Goal: Task Accomplishment & Management: Use online tool/utility

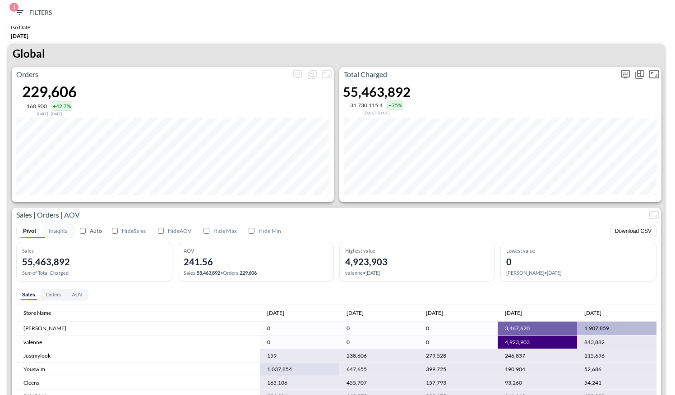
click at [624, 71] on icon "more" at bounding box center [625, 74] width 11 height 11
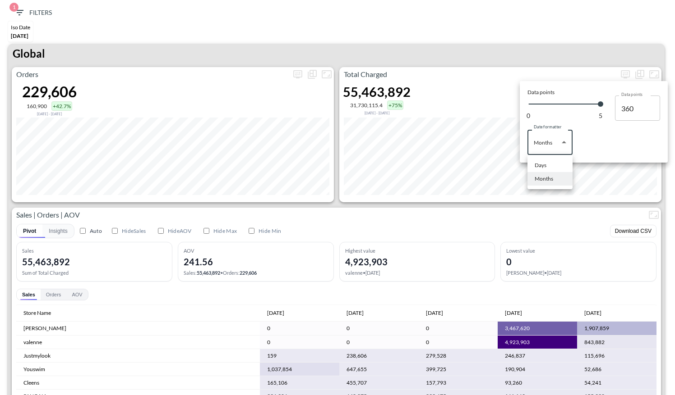
click at [567, 145] on body "BI.P.EYE, Interactive Analytics Dashboards 1 Filters Iso Date [DATE] Global Ord…" at bounding box center [337, 197] width 675 height 395
click at [555, 168] on li "Days" at bounding box center [549, 166] width 45 height 14
type input "Days"
type input "136"
click at [530, 51] on div at bounding box center [337, 197] width 675 height 395
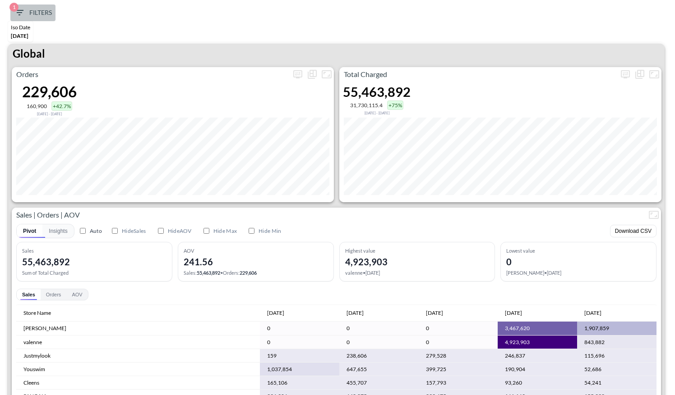
click at [17, 12] on icon "button" at bounding box center [19, 12] width 8 height 5
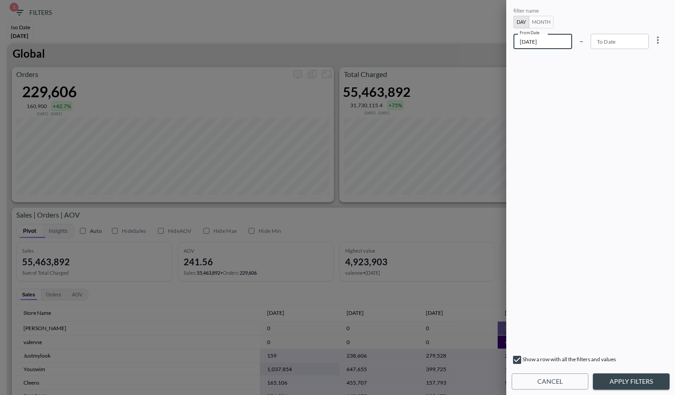
click at [543, 41] on input "[DATE]" at bounding box center [542, 41] width 59 height 15
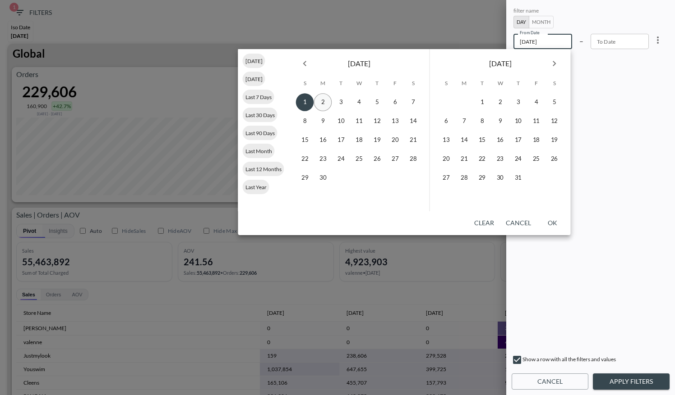
click at [320, 101] on button "2" at bounding box center [323, 102] width 18 height 18
type input "[DATE]"
type input "YYYY-MM-DD"
click at [552, 68] on icon "Next month" at bounding box center [554, 63] width 11 height 11
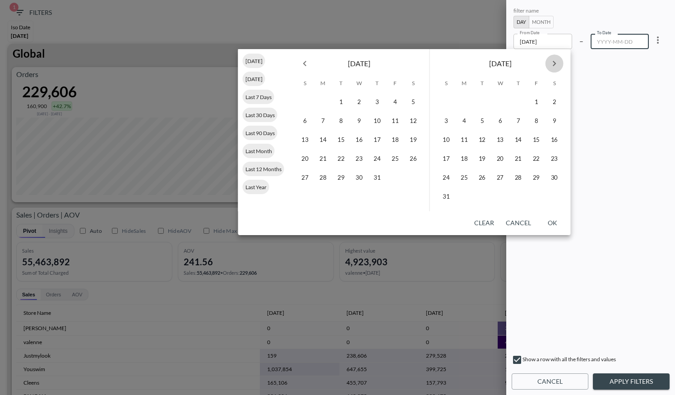
click at [552, 68] on icon "Next month" at bounding box center [554, 63] width 11 height 11
click at [482, 139] on button "14" at bounding box center [482, 140] width 18 height 18
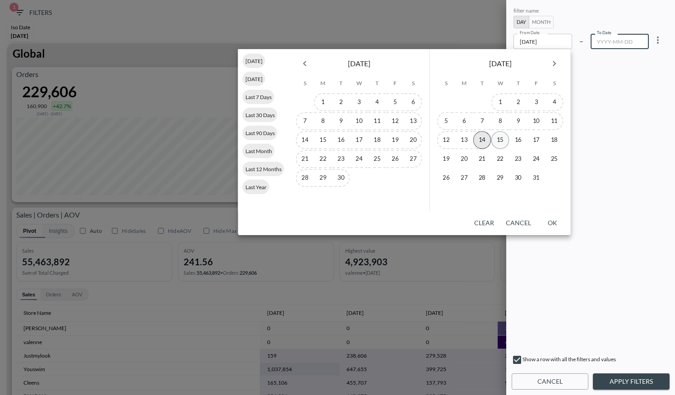
type input "[DATE]"
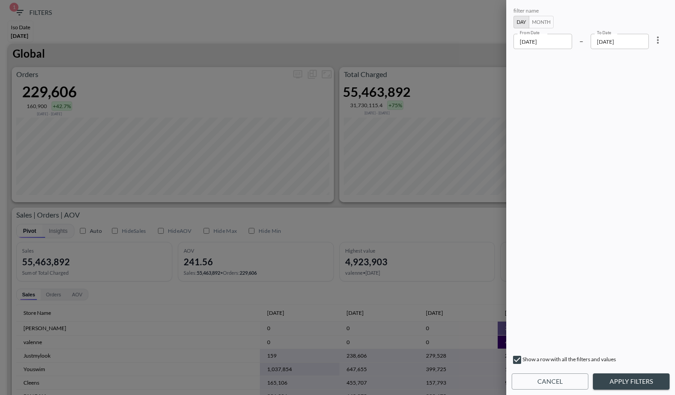
click at [561, 44] on input "[DATE]" at bounding box center [542, 41] width 59 height 15
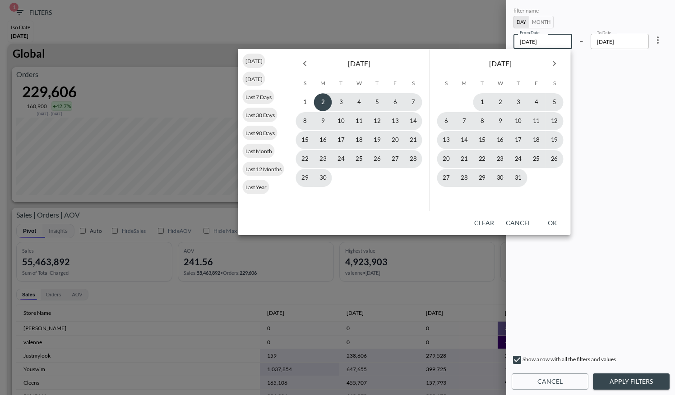
click at [551, 62] on icon "Next month" at bounding box center [554, 63] width 11 height 11
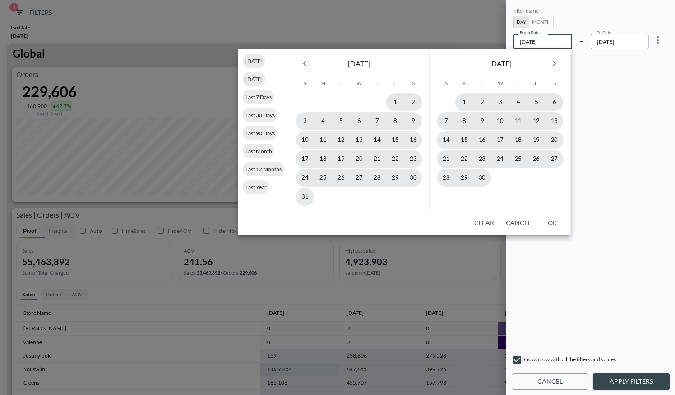
click at [551, 62] on icon "Next month" at bounding box center [554, 63] width 11 height 11
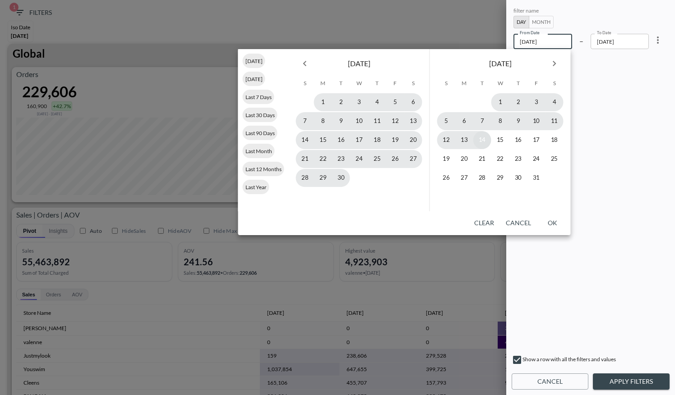
click at [485, 143] on button "14" at bounding box center [482, 140] width 18 height 18
type input "[DATE]"
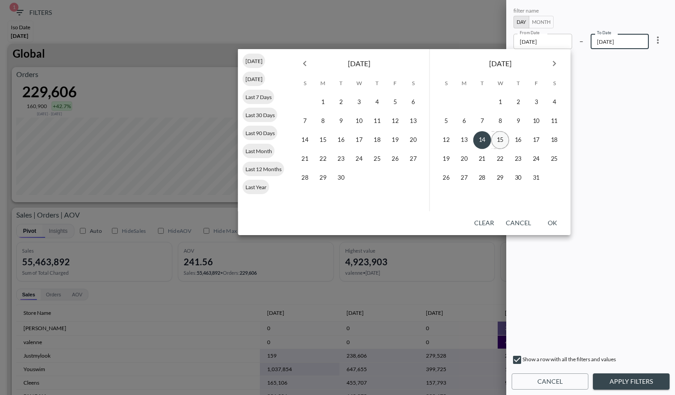
click at [504, 142] on button "15" at bounding box center [500, 140] width 18 height 18
type input "[DATE]"
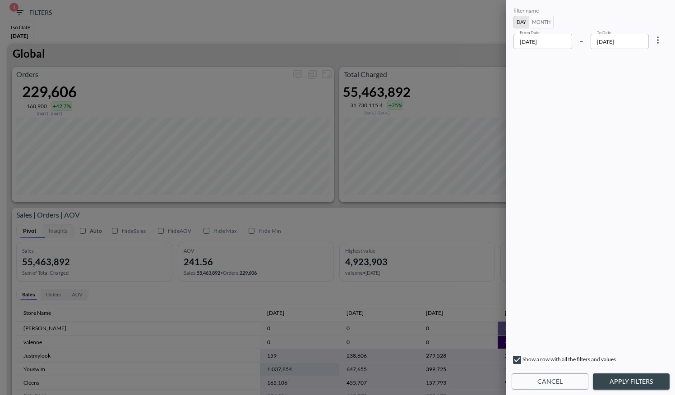
click at [613, 373] on div "filter name Day Month From Date [DATE] From Date – To Date [DATE] To Date Show …" at bounding box center [590, 197] width 169 height 395
click at [617, 380] on button "Apply Filters" at bounding box center [631, 382] width 77 height 17
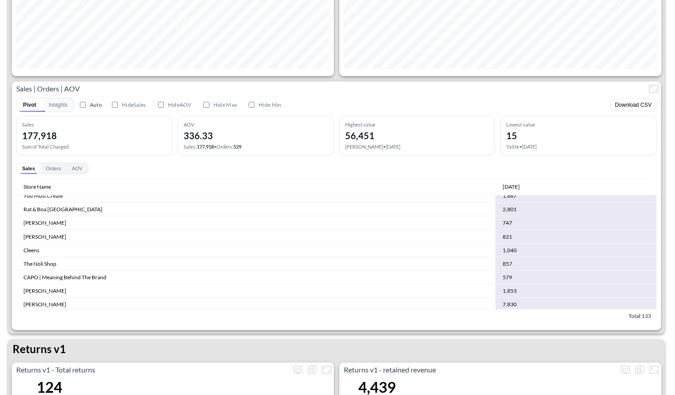
scroll to position [666, 0]
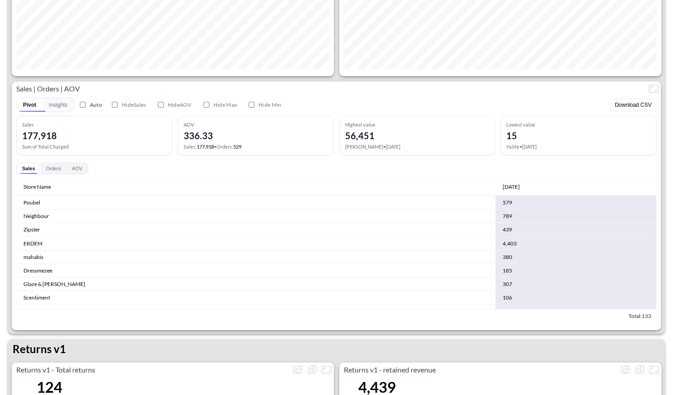
click at [551, 96] on div "Pivot Insights Auto Hide Sales Hide AOV Hide Max Hide Min Download CSV Sales 17…" at bounding box center [336, 209] width 640 height 227
